Goal: Task Accomplishment & Management: Use online tool/utility

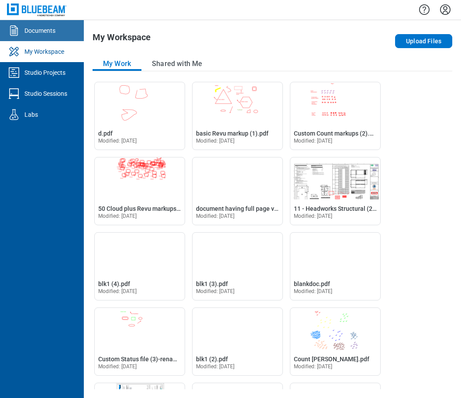
click at [52, 36] on link "Documents" at bounding box center [42, 30] width 84 height 21
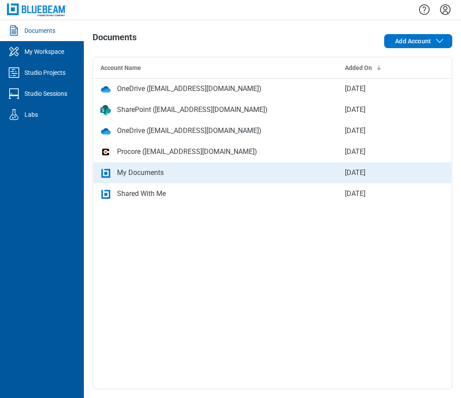
click at [154, 170] on div "My Documents" at bounding box center [140, 172] width 47 height 10
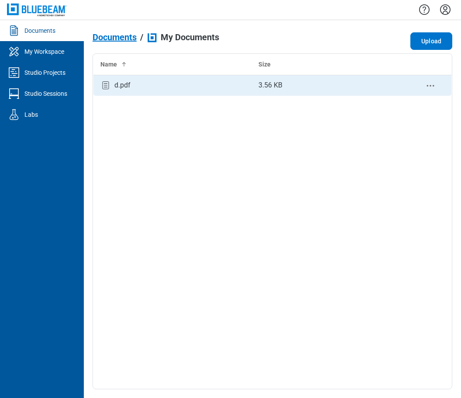
click at [126, 87] on div "d.pdf" at bounding box center [122, 85] width 16 height 10
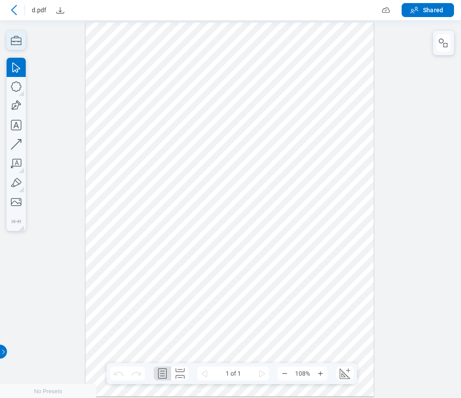
click at [17, 45] on icon "button" at bounding box center [16, 40] width 10 height 9
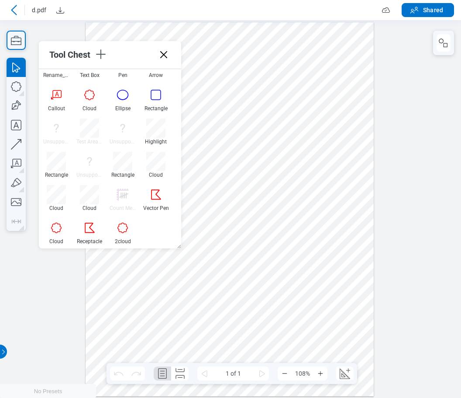
scroll to position [48, 0]
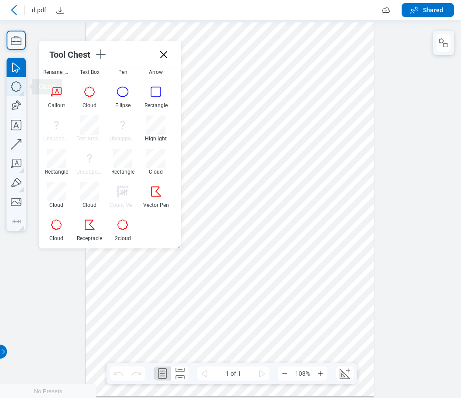
click at [16, 87] on icon "button" at bounding box center [16, 86] width 19 height 19
drag, startPoint x: 256, startPoint y: 234, endPoint x: 284, endPoint y: 251, distance: 32.7
click at [284, 251] on div at bounding box center [230, 209] width 289 height 374
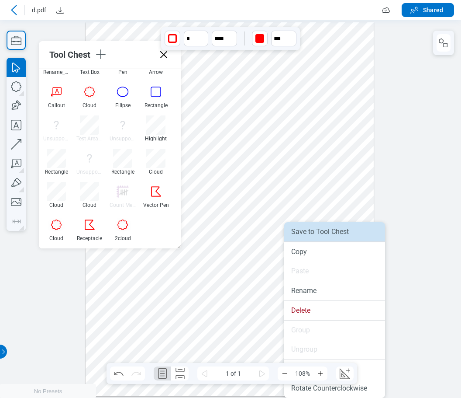
click at [313, 230] on li "Save to Tool Chest" at bounding box center [334, 231] width 101 height 19
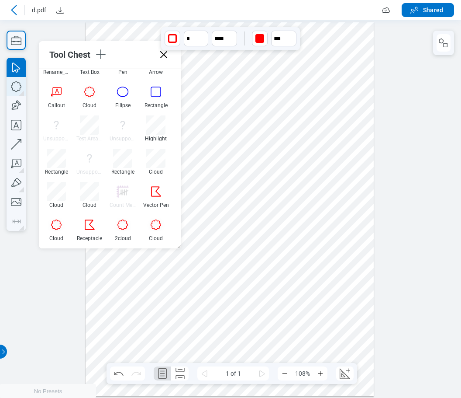
click at [14, 86] on icon "button" at bounding box center [16, 86] width 19 height 19
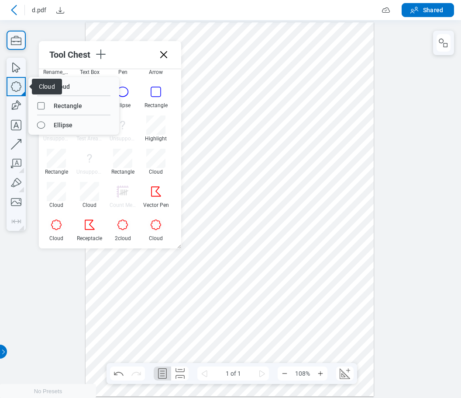
click at [14, 86] on icon "button" at bounding box center [16, 86] width 19 height 19
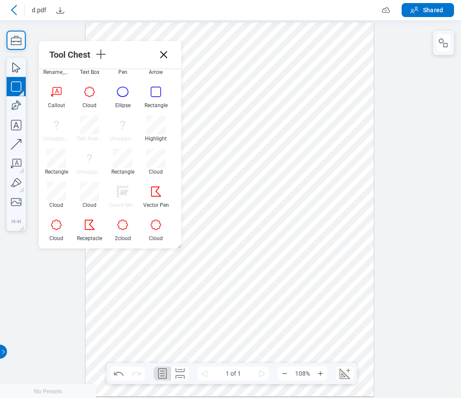
drag, startPoint x: 257, startPoint y: 172, endPoint x: 282, endPoint y: 194, distance: 33.1
click at [282, 194] on div at bounding box center [230, 209] width 289 height 374
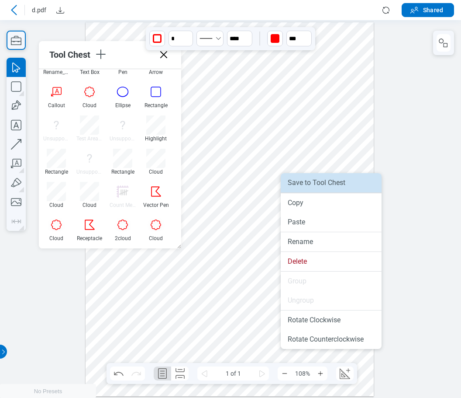
click at [304, 187] on li "Save to Tool Chest" at bounding box center [331, 182] width 101 height 19
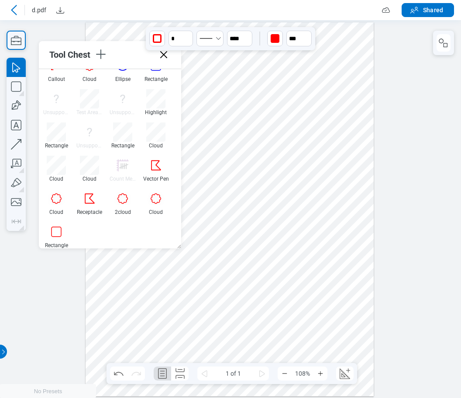
scroll to position [81, 0]
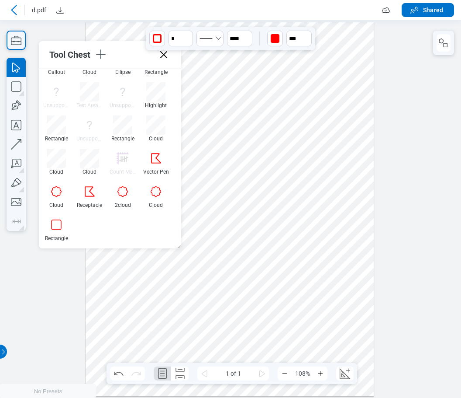
drag, startPoint x: 177, startPoint y: 216, endPoint x: 197, endPoint y: 217, distance: 20.1
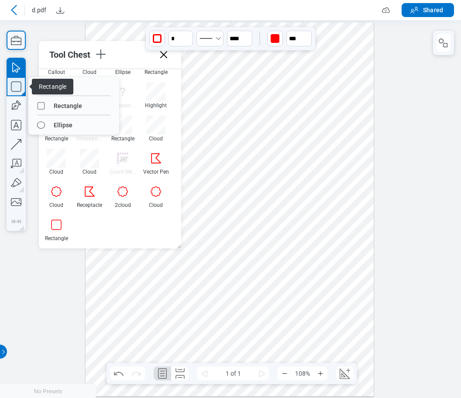
click at [17, 89] on icon "button" at bounding box center [16, 86] width 19 height 19
drag, startPoint x: 66, startPoint y: 126, endPoint x: 104, endPoint y: 129, distance: 37.7
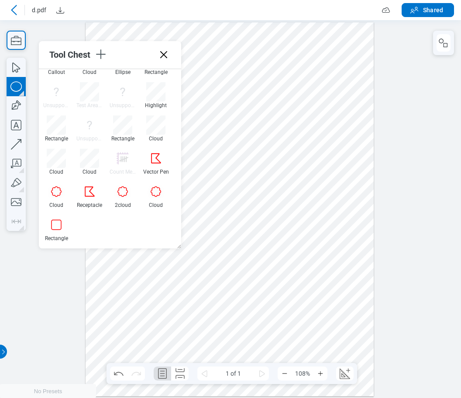
drag, startPoint x: 291, startPoint y: 130, endPoint x: 312, endPoint y: 142, distance: 23.3
click at [312, 142] on div at bounding box center [230, 209] width 289 height 374
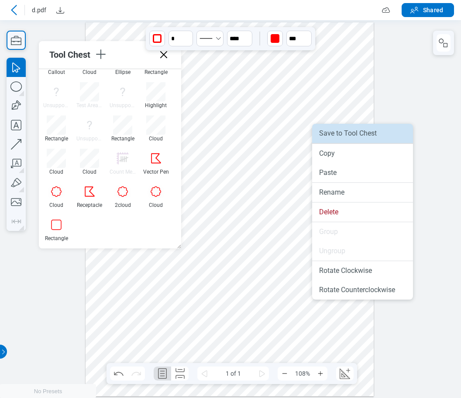
click at [331, 135] on li "Save to Tool Chest" at bounding box center [362, 133] width 101 height 19
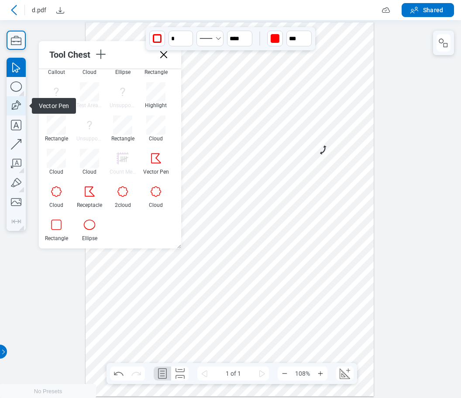
click at [16, 107] on icon "button" at bounding box center [16, 105] width 19 height 19
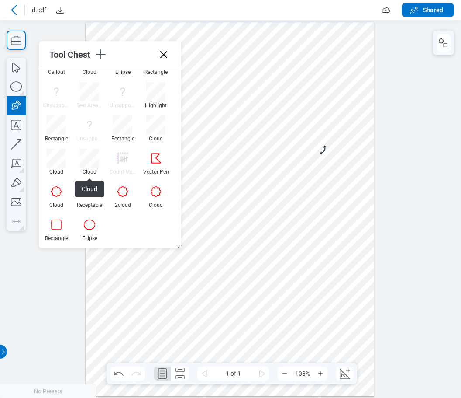
drag, startPoint x: 198, startPoint y: 282, endPoint x: 211, endPoint y: 261, distance: 24.5
click at [199, 281] on div at bounding box center [230, 209] width 289 height 374
drag, startPoint x: 218, startPoint y: 252, endPoint x: 221, endPoint y: 255, distance: 4.9
click at [218, 252] on div at bounding box center [230, 209] width 289 height 374
click at [244, 288] on div at bounding box center [230, 209] width 289 height 374
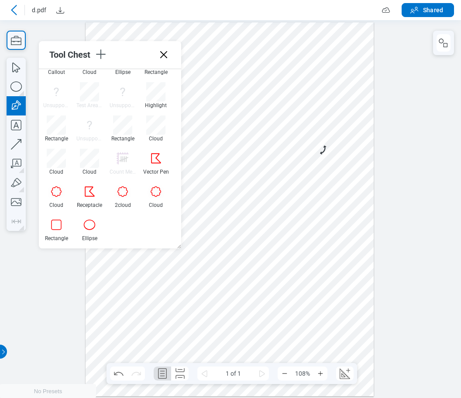
click at [202, 308] on div at bounding box center [230, 209] width 289 height 374
click at [198, 281] on div at bounding box center [230, 209] width 289 height 374
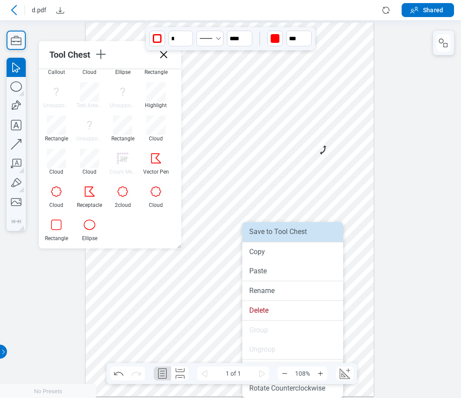
click at [271, 230] on li "Save to Tool Chest" at bounding box center [293, 231] width 101 height 19
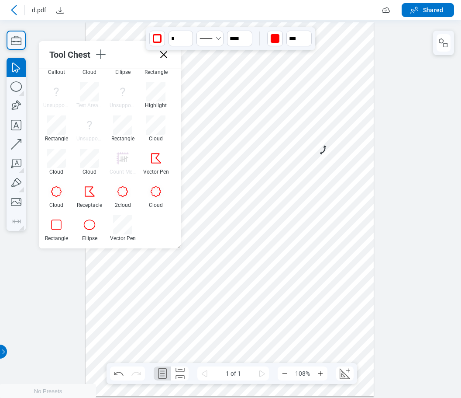
click at [295, 286] on div at bounding box center [230, 209] width 289 height 374
click at [18, 139] on icon "button" at bounding box center [16, 144] width 10 height 10
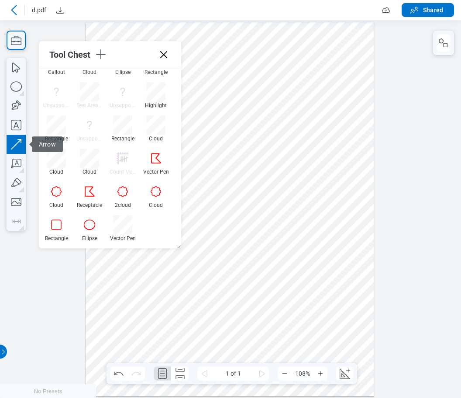
drag, startPoint x: 329, startPoint y: 255, endPoint x: 297, endPoint y: 281, distance: 41.0
click at [298, 281] on div at bounding box center [230, 209] width 289 height 374
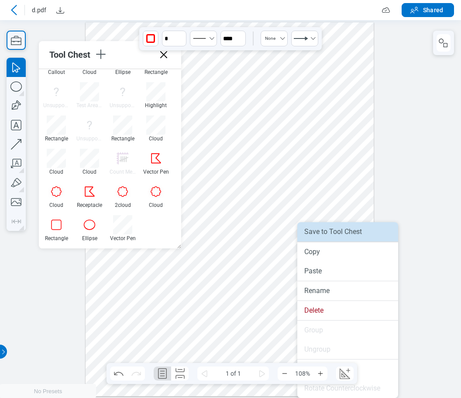
click at [319, 238] on li "Save to Tool Chest" at bounding box center [348, 231] width 101 height 19
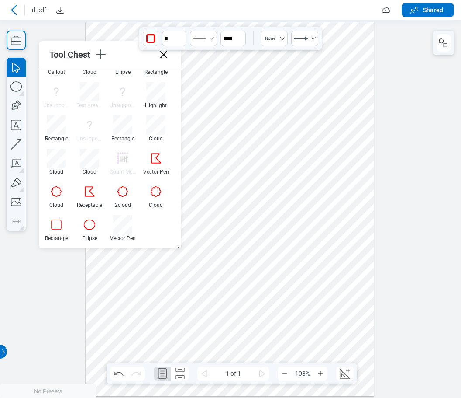
click at [304, 303] on div at bounding box center [230, 209] width 289 height 374
click at [298, 279] on div at bounding box center [230, 209] width 289 height 374
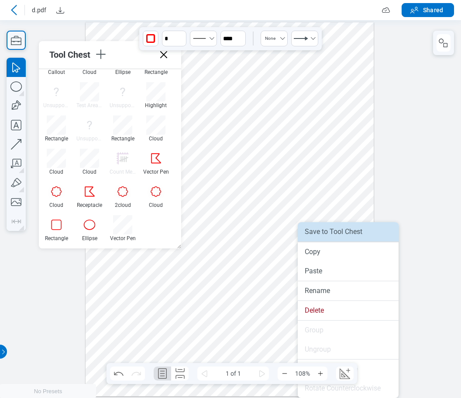
click at [322, 234] on li "Save to Tool Chest" at bounding box center [348, 231] width 101 height 19
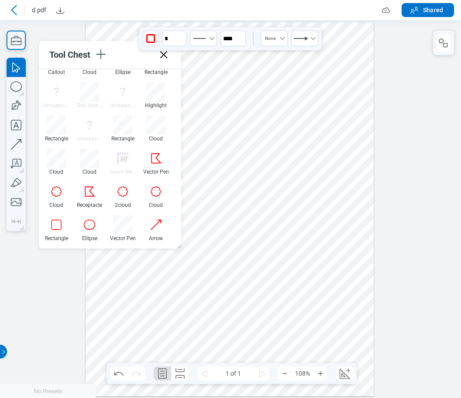
click at [309, 219] on div at bounding box center [230, 209] width 289 height 374
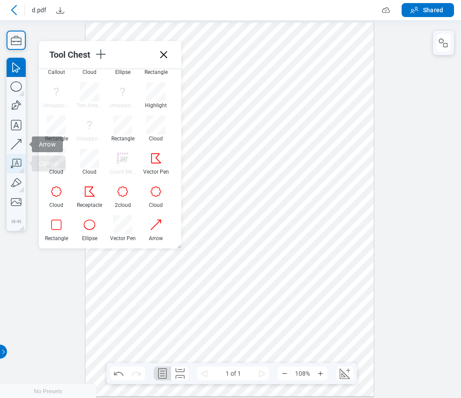
click at [17, 164] on icon "button" at bounding box center [16, 163] width 19 height 19
drag, startPoint x: 312, startPoint y: 214, endPoint x: 317, endPoint y: 215, distance: 5.7
click at [317, 215] on div at bounding box center [230, 209] width 289 height 374
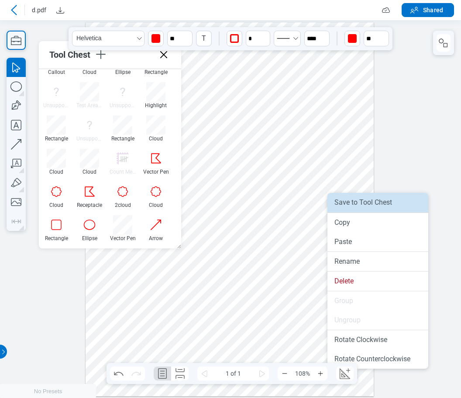
drag, startPoint x: 354, startPoint y: 208, endPoint x: 370, endPoint y: 209, distance: 15.8
click at [354, 208] on li "Save to Tool Chest" at bounding box center [378, 202] width 101 height 19
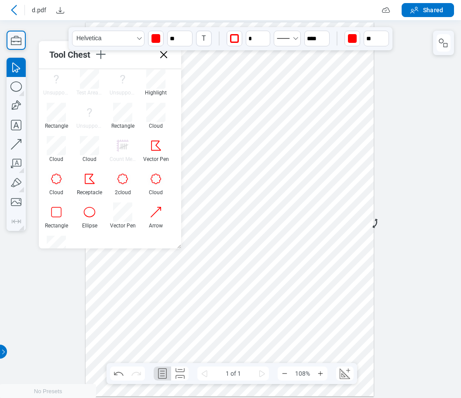
scroll to position [114, 0]
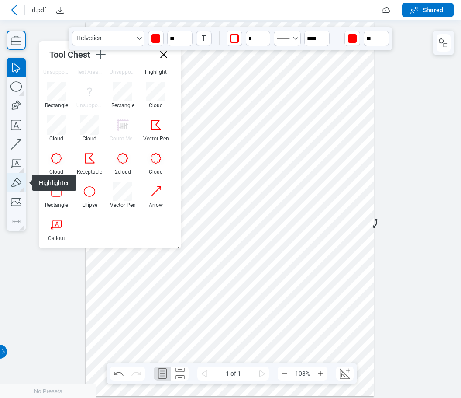
click at [13, 184] on icon "button" at bounding box center [16, 182] width 10 height 9
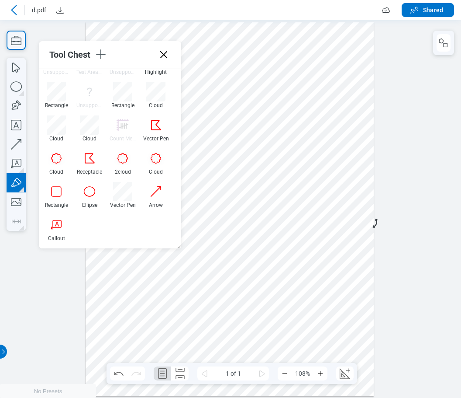
drag, startPoint x: 262, startPoint y: 272, endPoint x: 279, endPoint y: 270, distance: 16.7
click at [279, 270] on div at bounding box center [230, 209] width 289 height 374
click at [272, 279] on div at bounding box center [230, 209] width 289 height 374
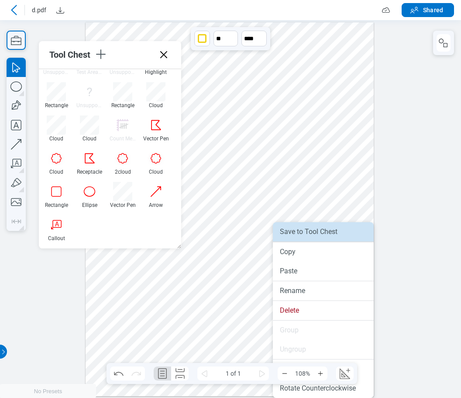
click at [294, 235] on li "Save to Tool Chest" at bounding box center [323, 231] width 101 height 19
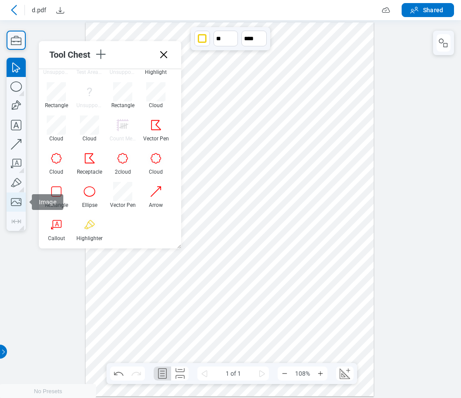
click at [14, 204] on icon "button" at bounding box center [16, 201] width 19 height 19
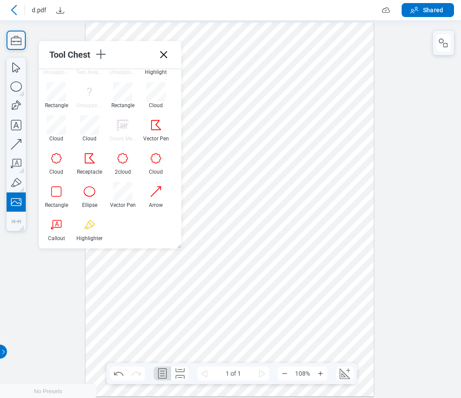
drag, startPoint x: 114, startPoint y: 280, endPoint x: 159, endPoint y: 321, distance: 60.3
click at [159, 321] on div at bounding box center [230, 209] width 289 height 374
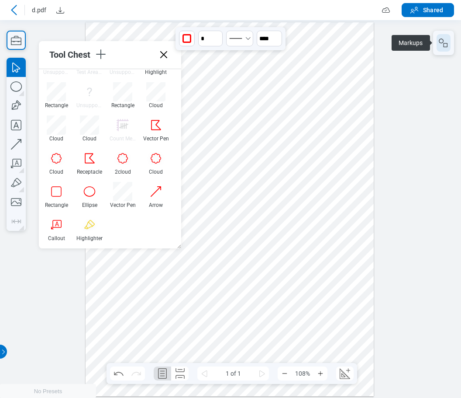
click at [441, 46] on icon "button" at bounding box center [444, 43] width 10 height 10
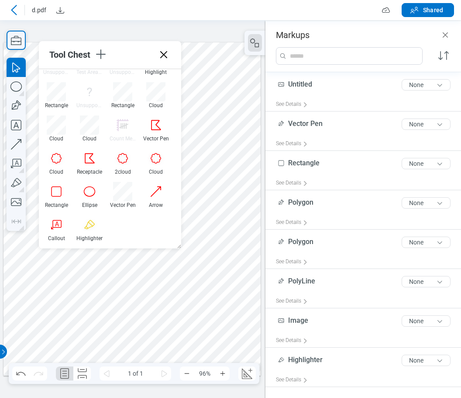
click at [66, 291] on div at bounding box center [131, 208] width 257 height 333
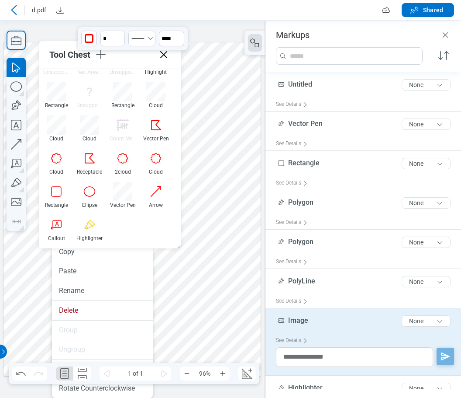
click at [204, 313] on div at bounding box center [131, 208] width 257 height 333
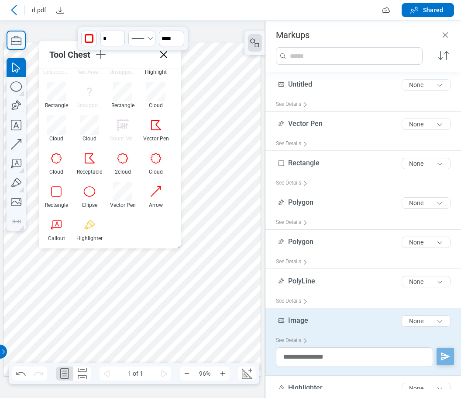
drag, startPoint x: 61, startPoint y: 291, endPoint x: 213, endPoint y: 324, distance: 155.9
click at [213, 324] on div at bounding box center [131, 208] width 257 height 333
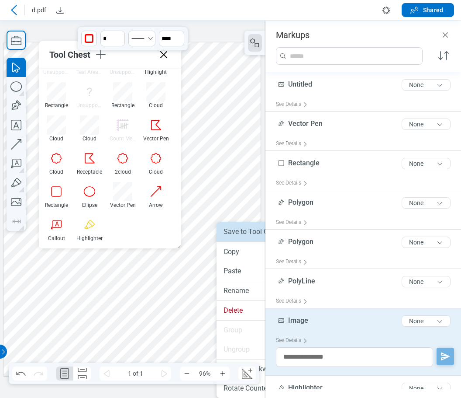
click at [241, 232] on li "Save to Tool Chest" at bounding box center [267, 231] width 101 height 19
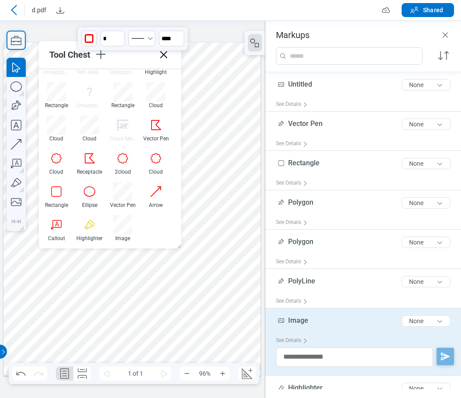
click at [164, 56] on icon at bounding box center [164, 55] width 14 height 14
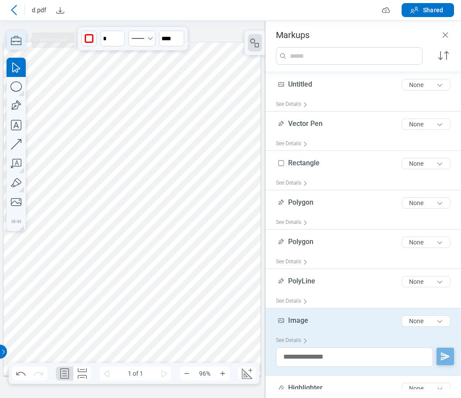
click at [14, 39] on icon "button" at bounding box center [16, 40] width 19 height 19
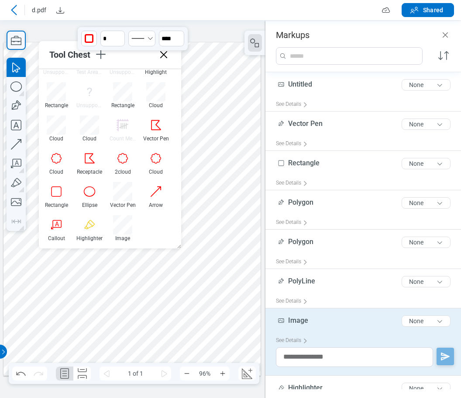
drag, startPoint x: 247, startPoint y: 258, endPoint x: 188, endPoint y: 239, distance: 62.3
click at [248, 258] on div at bounding box center [131, 208] width 257 height 333
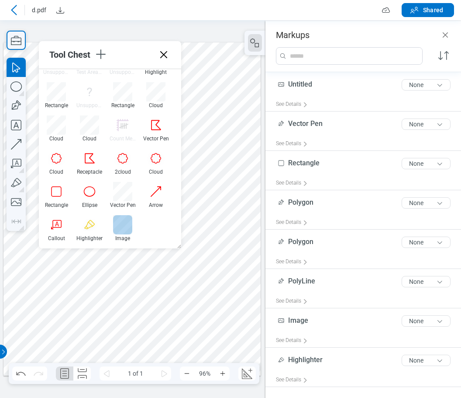
click at [125, 223] on div at bounding box center [122, 224] width 19 height 19
drag, startPoint x: 42, startPoint y: 303, endPoint x: 100, endPoint y: 343, distance: 70.1
click at [100, 343] on div at bounding box center [131, 208] width 257 height 333
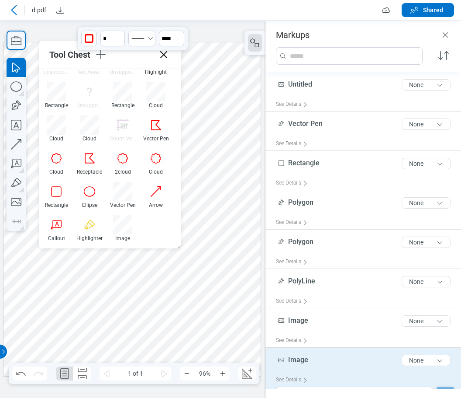
click at [146, 314] on div at bounding box center [131, 208] width 257 height 333
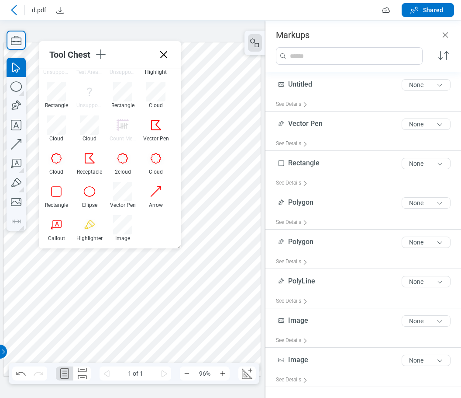
click at [86, 315] on div at bounding box center [131, 208] width 257 height 333
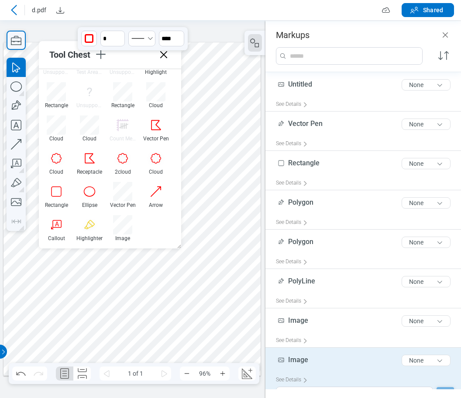
click at [139, 315] on div at bounding box center [131, 208] width 257 height 333
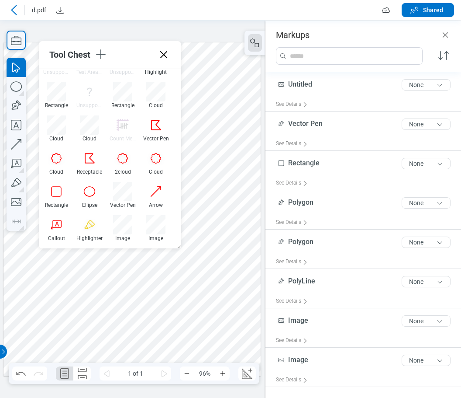
click at [168, 53] on icon at bounding box center [164, 55] width 14 height 14
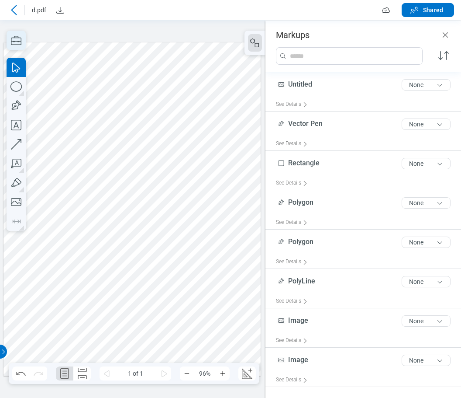
click at [20, 41] on icon "button" at bounding box center [16, 40] width 10 height 9
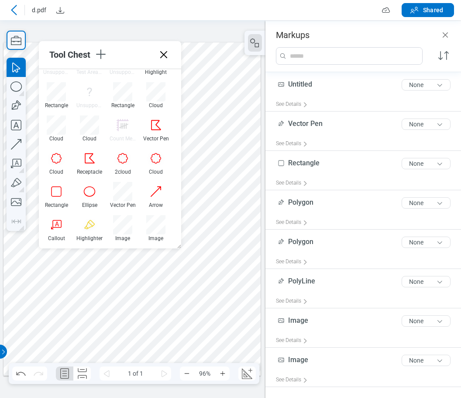
drag, startPoint x: 176, startPoint y: 164, endPoint x: 173, endPoint y: 229, distance: 64.7
click at [158, 224] on div at bounding box center [155, 224] width 19 height 19
drag, startPoint x: 202, startPoint y: 168, endPoint x: 231, endPoint y: 191, distance: 37.0
click at [231, 191] on div at bounding box center [131, 208] width 257 height 333
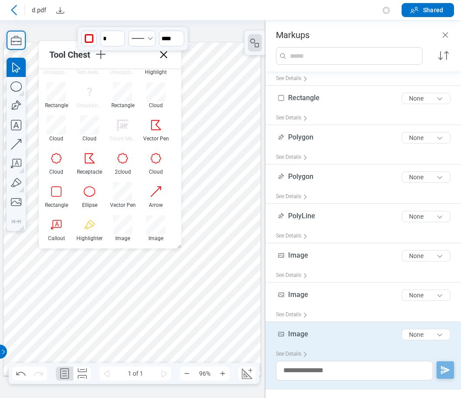
click at [242, 256] on div at bounding box center [131, 208] width 257 height 333
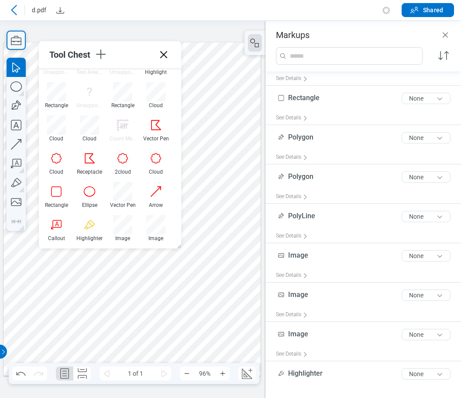
click at [222, 176] on div at bounding box center [131, 208] width 257 height 333
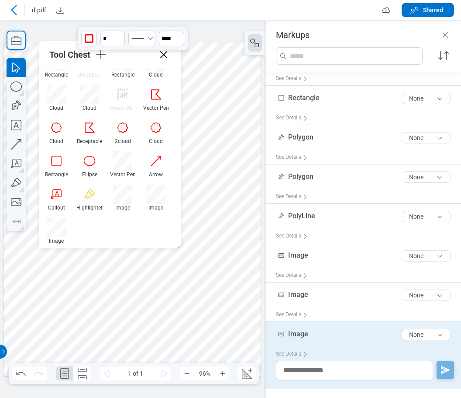
scroll to position [148, 0]
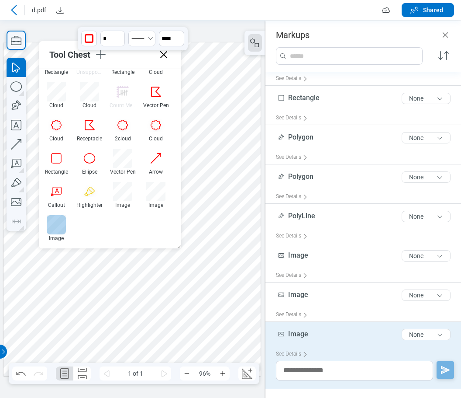
click at [56, 225] on div at bounding box center [56, 224] width 19 height 19
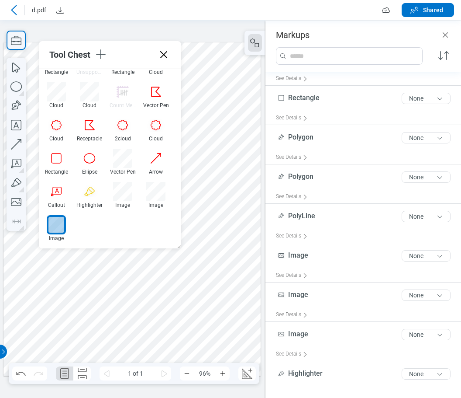
click at [223, 243] on div at bounding box center [131, 208] width 257 height 333
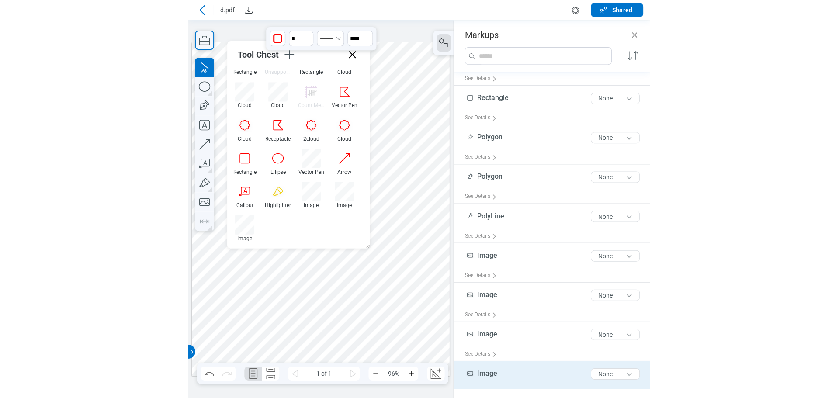
scroll to position [104, 0]
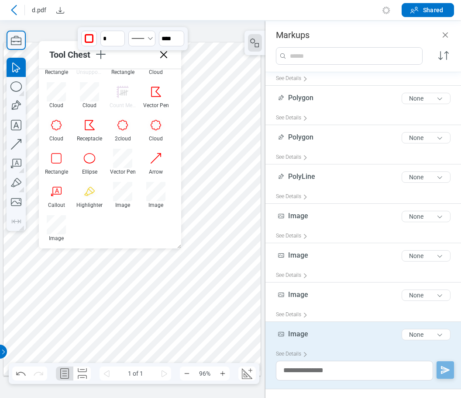
click at [238, 263] on div at bounding box center [131, 208] width 257 height 333
